Goal: Information Seeking & Learning: Learn about a topic

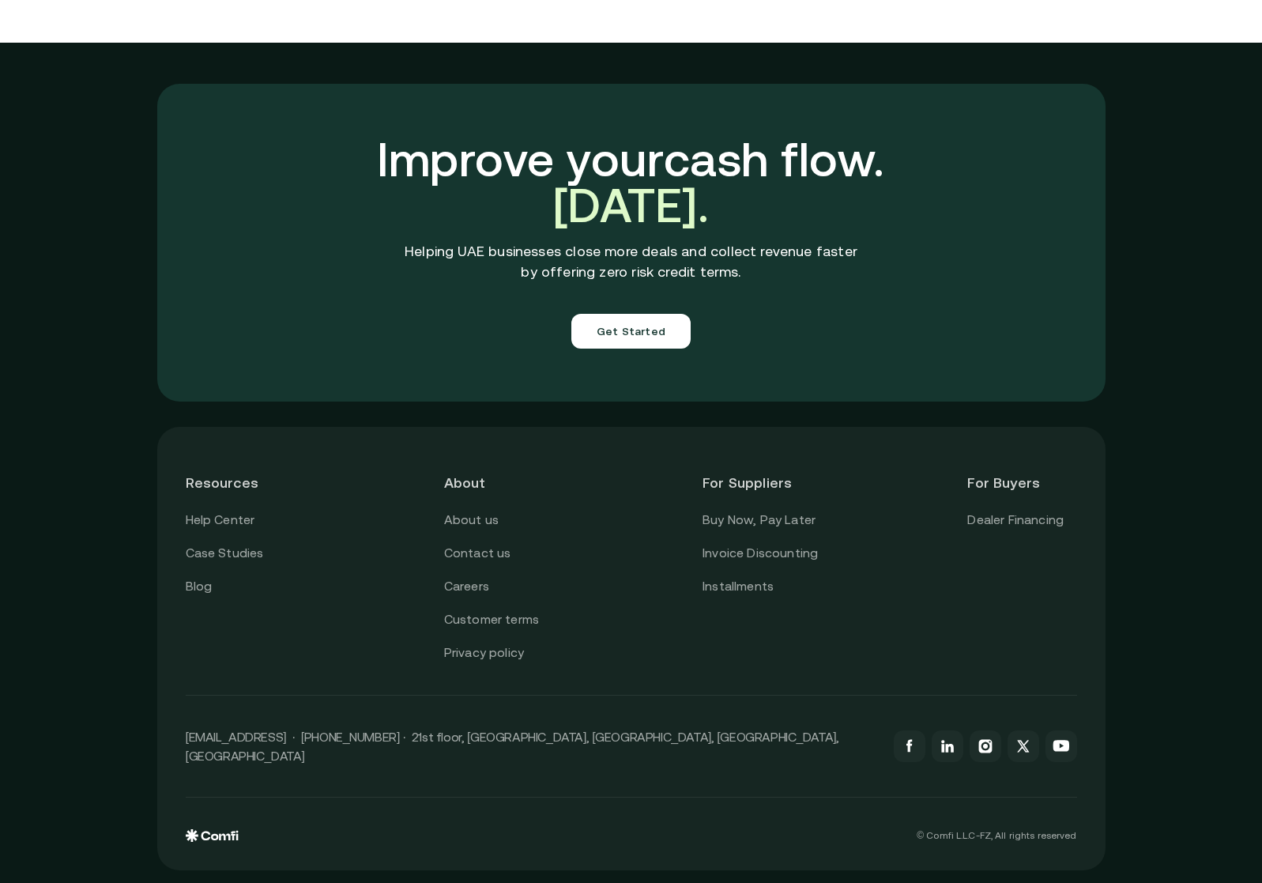
scroll to position [5557, 0]
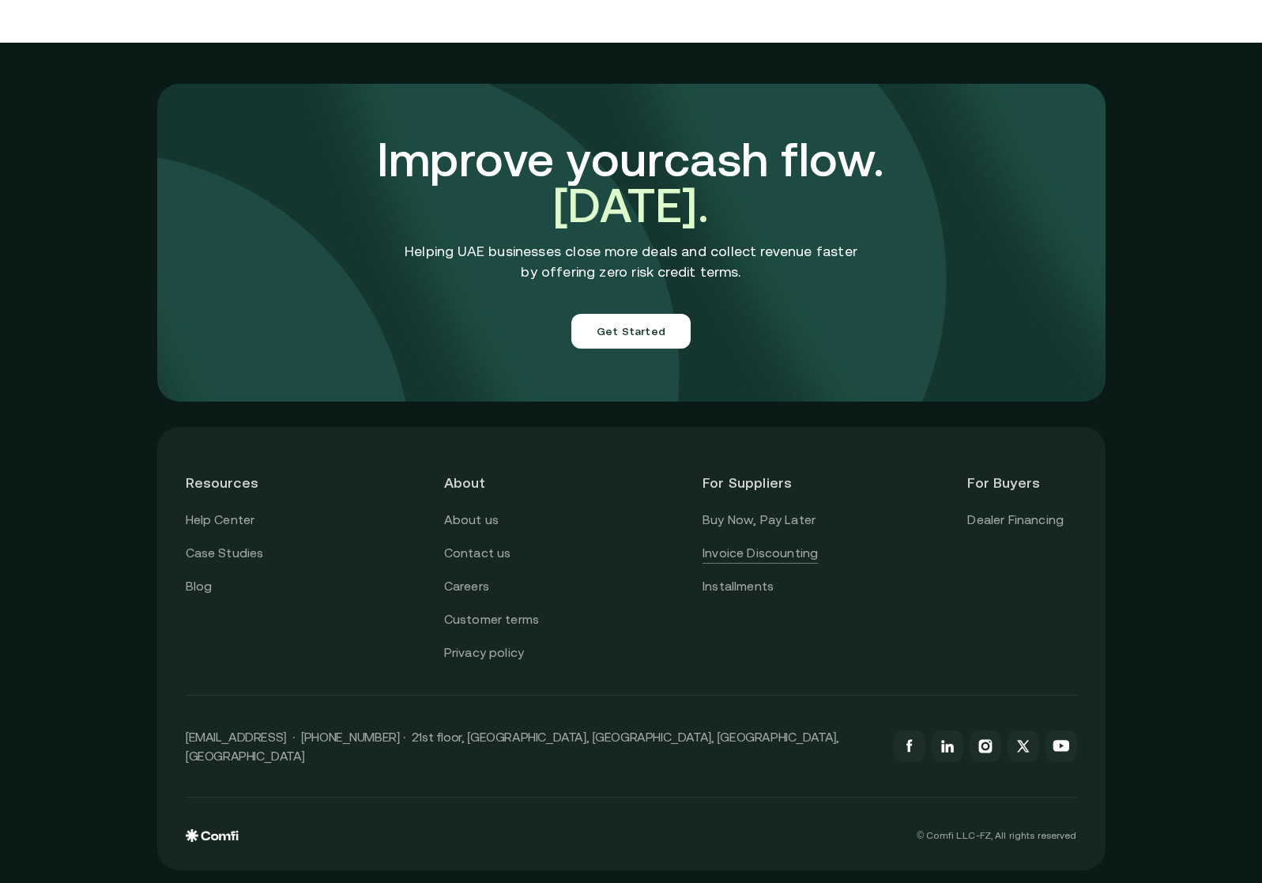
click at [743, 564] on link "Invoice Discounting" at bounding box center [760, 553] width 115 height 21
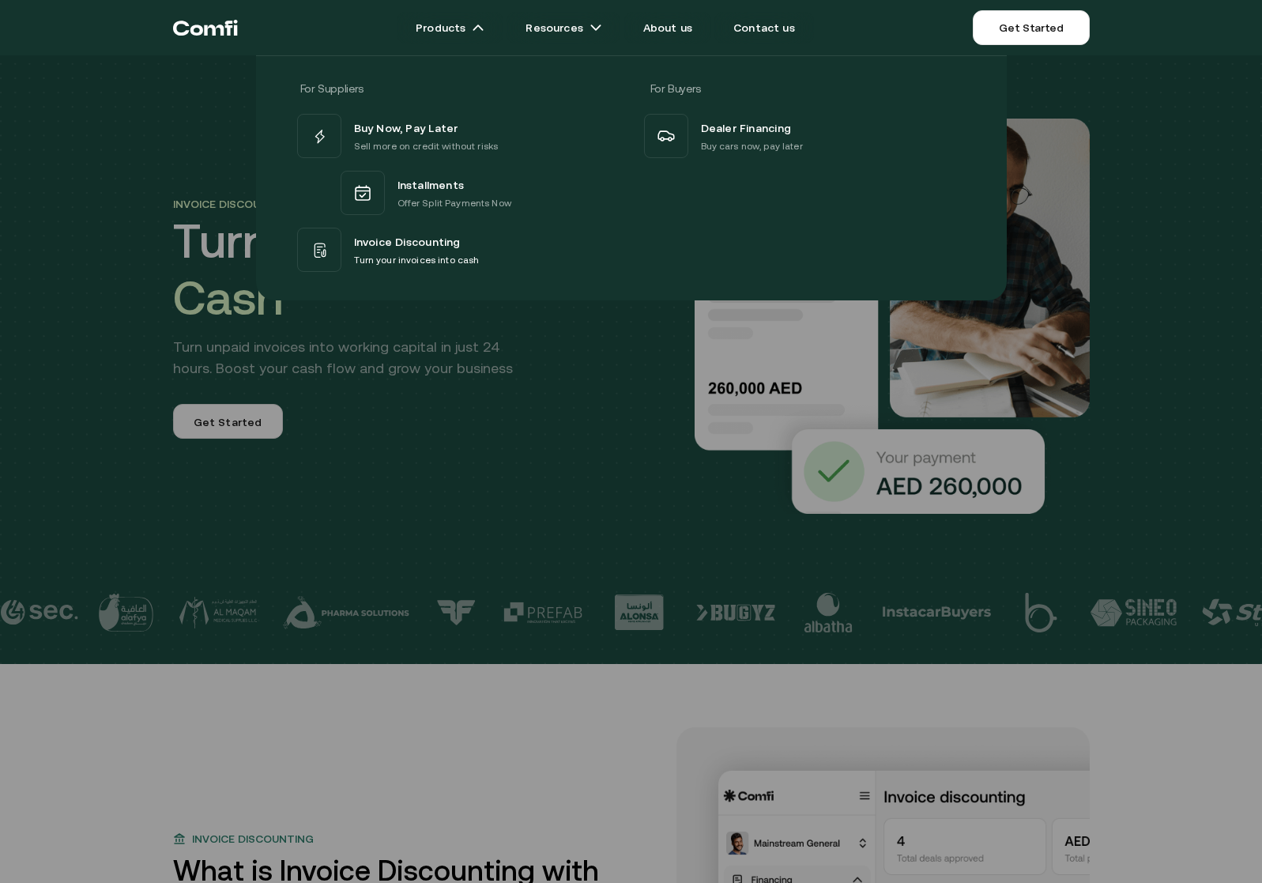
click at [228, 32] on icon "Return to the top of the Comfi home page" at bounding box center [228, 28] width 8 height 15
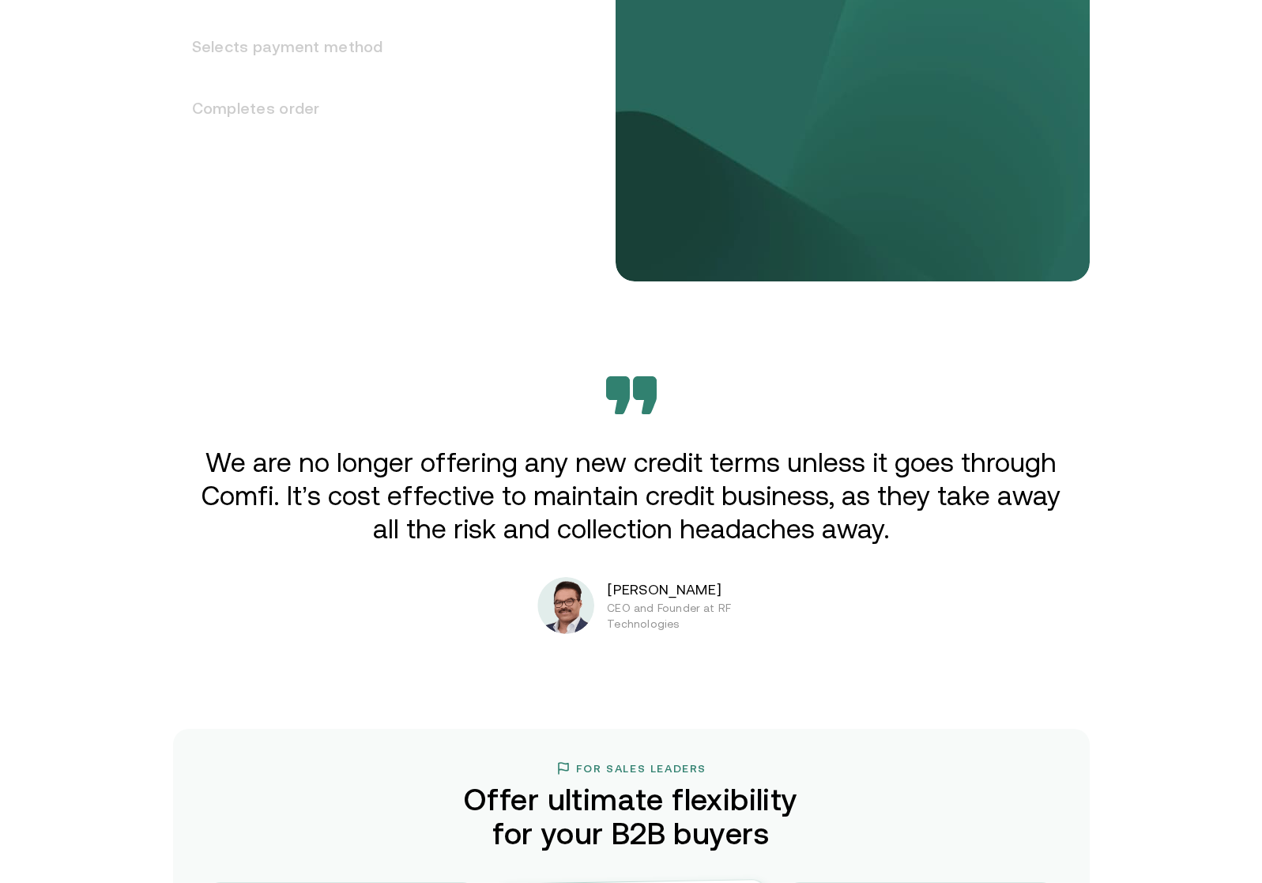
scroll to position [2355, 0]
click at [880, 545] on p "We are no longer offering any new credit terms unless it goes through Comfi. It…" at bounding box center [631, 495] width 871 height 100
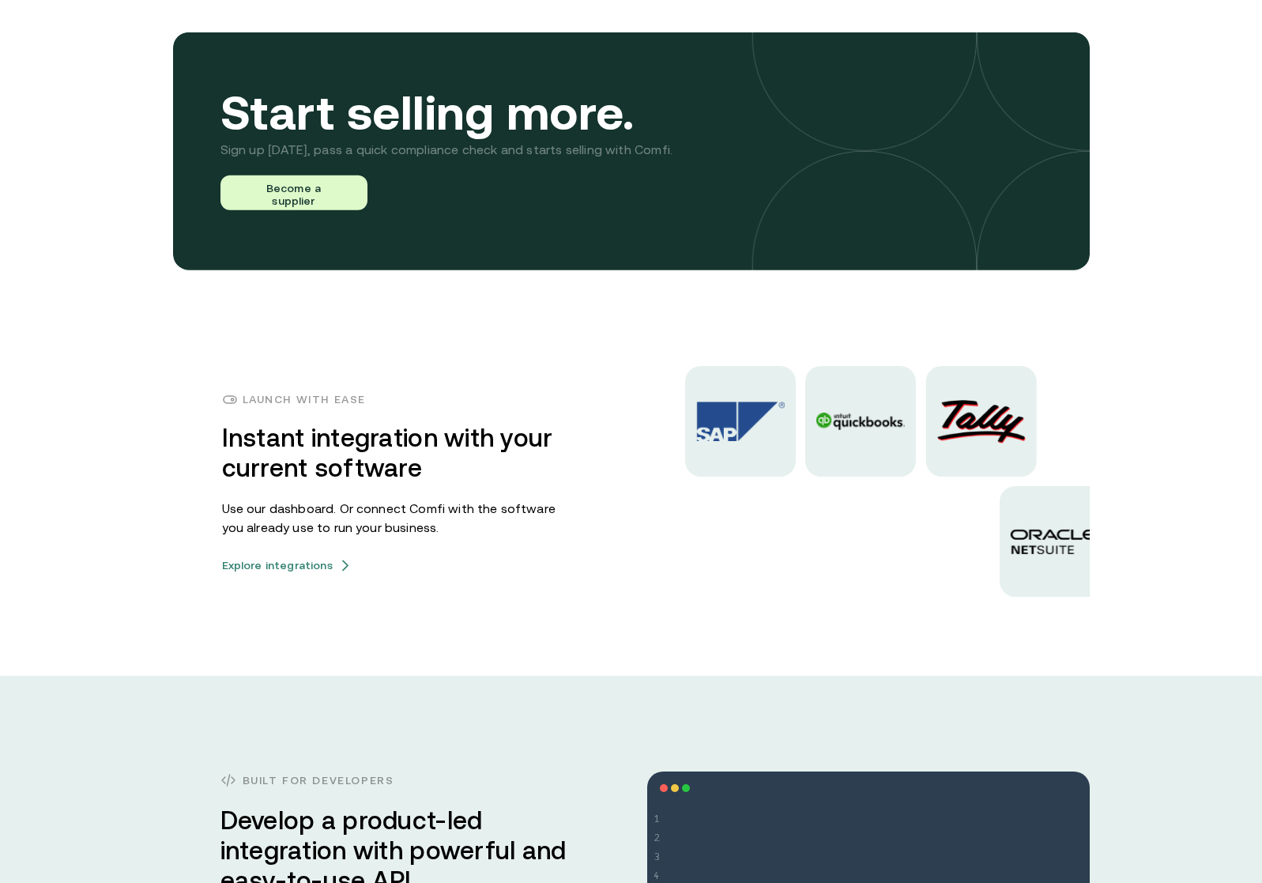
scroll to position [3740, 0]
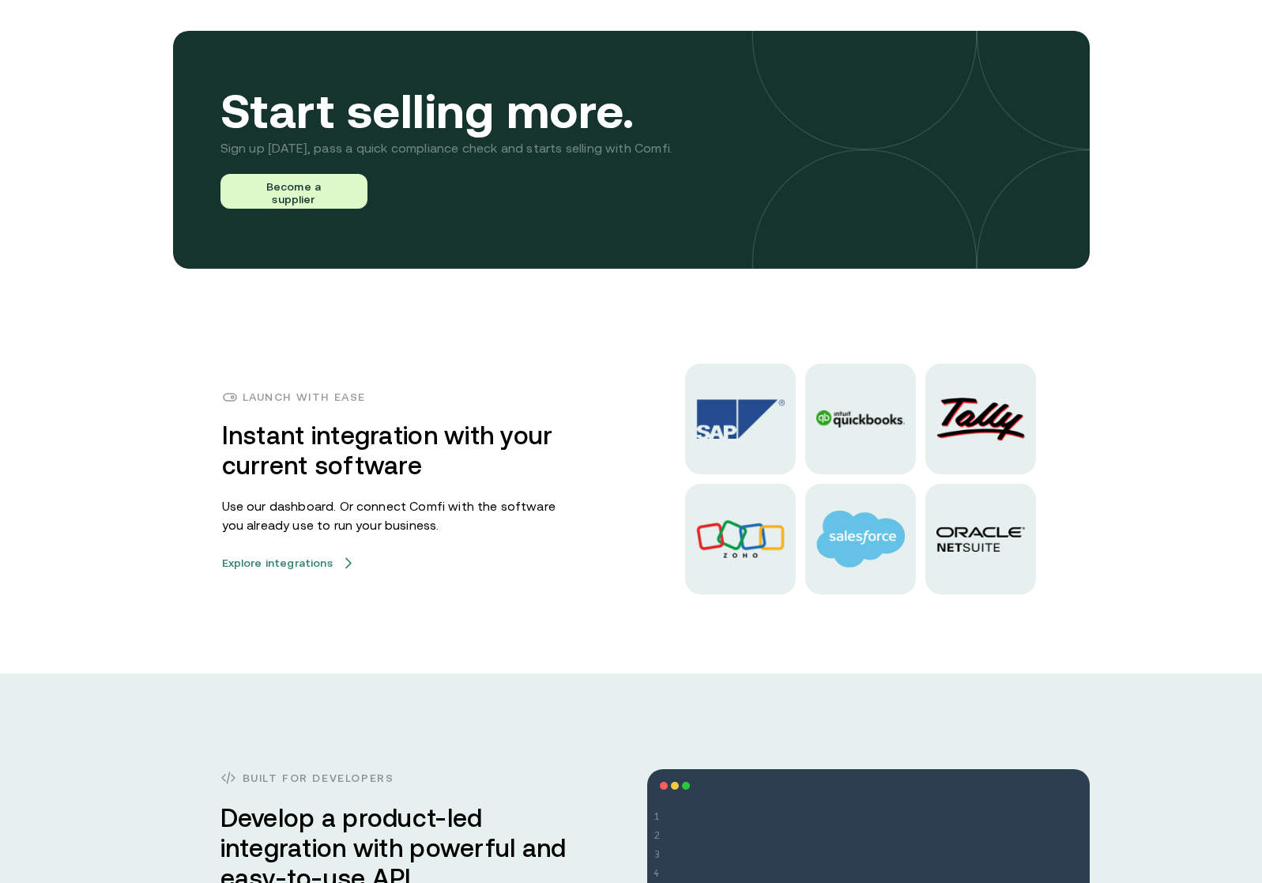
click at [304, 569] on button "Explore integrations" at bounding box center [287, 562] width 130 height 13
